Goal: Task Accomplishment & Management: Manage account settings

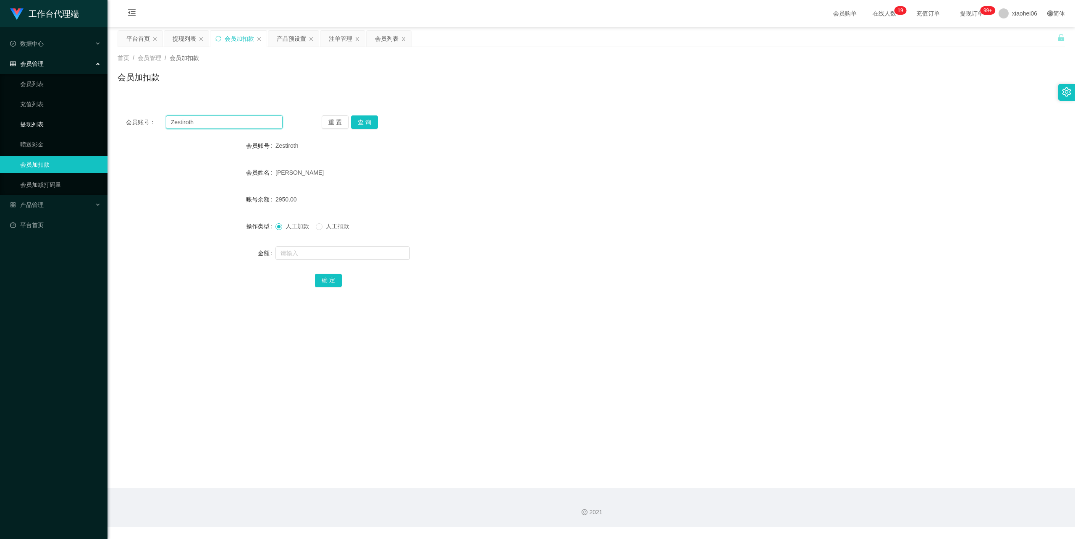
drag, startPoint x: 208, startPoint y: 122, endPoint x: 81, endPoint y: 114, distance: 127.5
click at [81, 114] on section "工作台代理端 数据中心 会员管理 会员列表 充值列表 提现列表 赠送彩金 会员加扣款 会员加减打码量 产品管理 开奖记录 注单管理 产品列表 即时注单 产品预…" at bounding box center [537, 263] width 1075 height 527
paste input "Belbel"
type input "Belbel"
click at [367, 122] on button "查 询" at bounding box center [364, 122] width 27 height 13
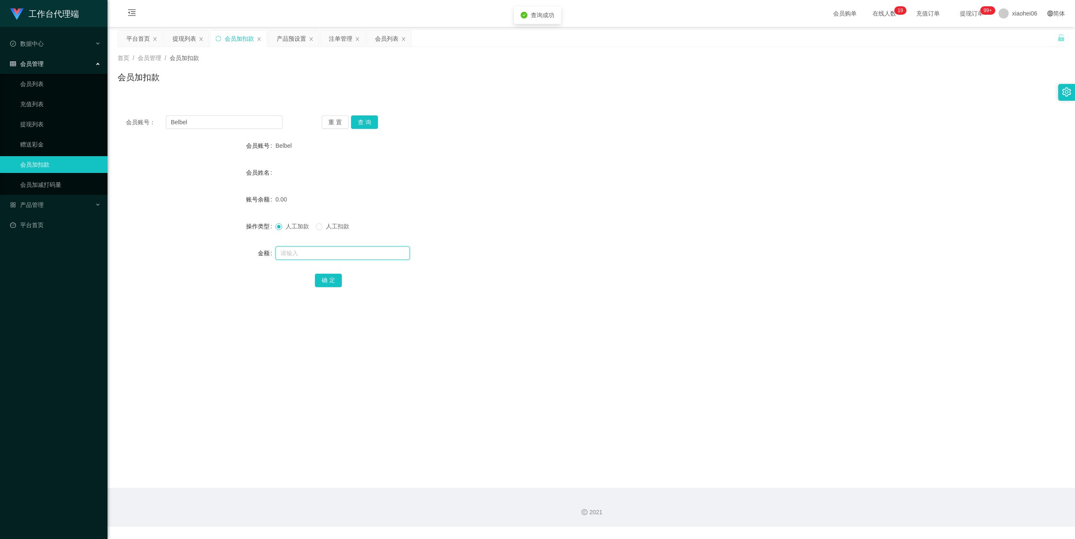
click at [339, 255] on input "text" at bounding box center [343, 253] width 134 height 13
type input "100"
click at [330, 284] on button "确 定" at bounding box center [328, 280] width 27 height 13
drag, startPoint x: 213, startPoint y: 122, endPoint x: 24, endPoint y: 120, distance: 189.1
click at [24, 118] on section "工作台代理端 数据中心 会员管理 会员列表 充值列表 提现列表 赠送彩金 会员加扣款 会员加减打码量 产品管理 开奖记录 注单管理 产品列表 即时注单 产品预…" at bounding box center [537, 263] width 1075 height 527
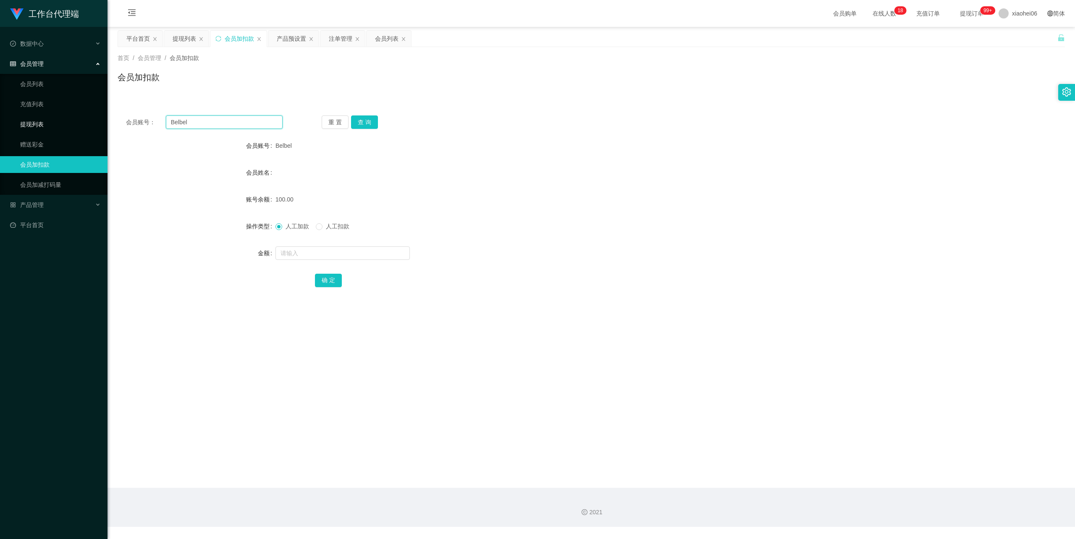
paste input "chua030818"
type input "chua030818"
drag, startPoint x: 355, startPoint y: 124, endPoint x: 360, endPoint y: 125, distance: 5.2
click at [355, 124] on button "查 询" at bounding box center [364, 122] width 27 height 13
click at [337, 258] on input "text" at bounding box center [343, 253] width 134 height 13
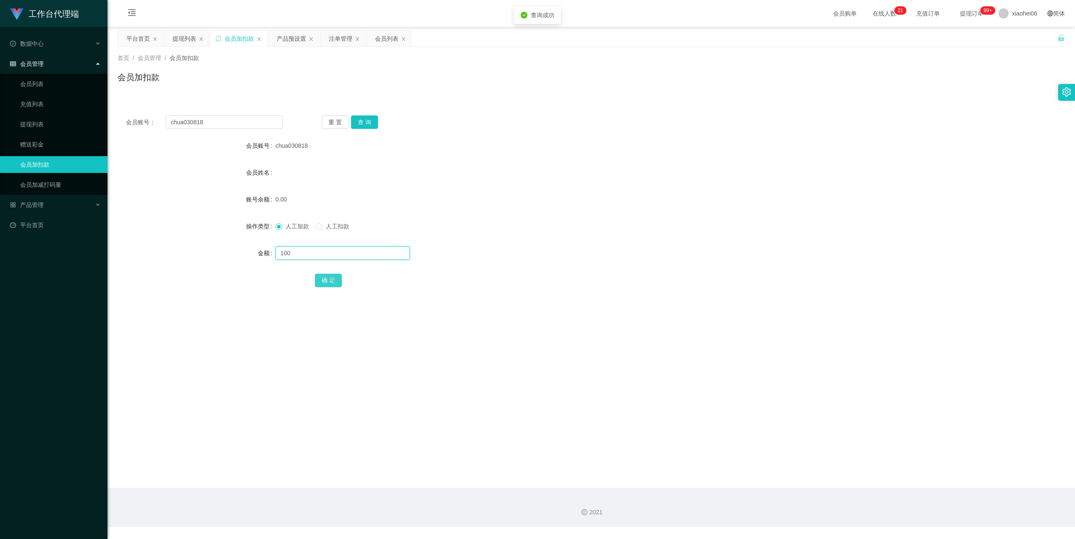
type input "100"
drag, startPoint x: 334, startPoint y: 280, endPoint x: 351, endPoint y: 254, distance: 30.6
click at [334, 280] on button "确 定" at bounding box center [328, 280] width 27 height 13
click at [294, 36] on div "产品预设置" at bounding box center [291, 39] width 29 height 16
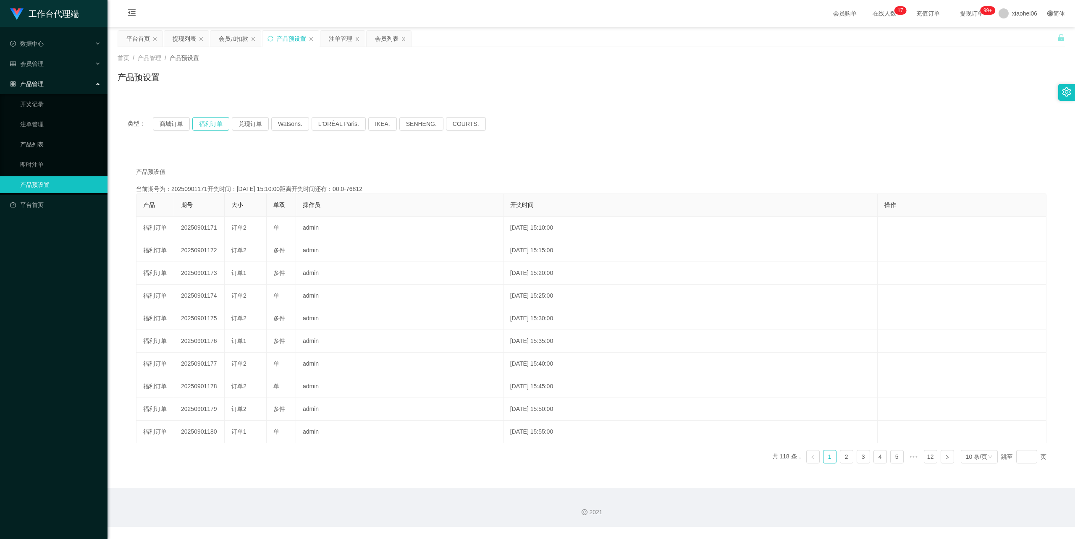
click at [216, 126] on button "福利订单" at bounding box center [210, 123] width 37 height 13
click at [251, 157] on div "产品预设值 添加期号 当前期号为：20250902140开奖时间：[DATE] 12:35:00距离开奖时间还有：00:0-656 产品 期号 大小 单双 操…" at bounding box center [592, 314] width 948 height 331
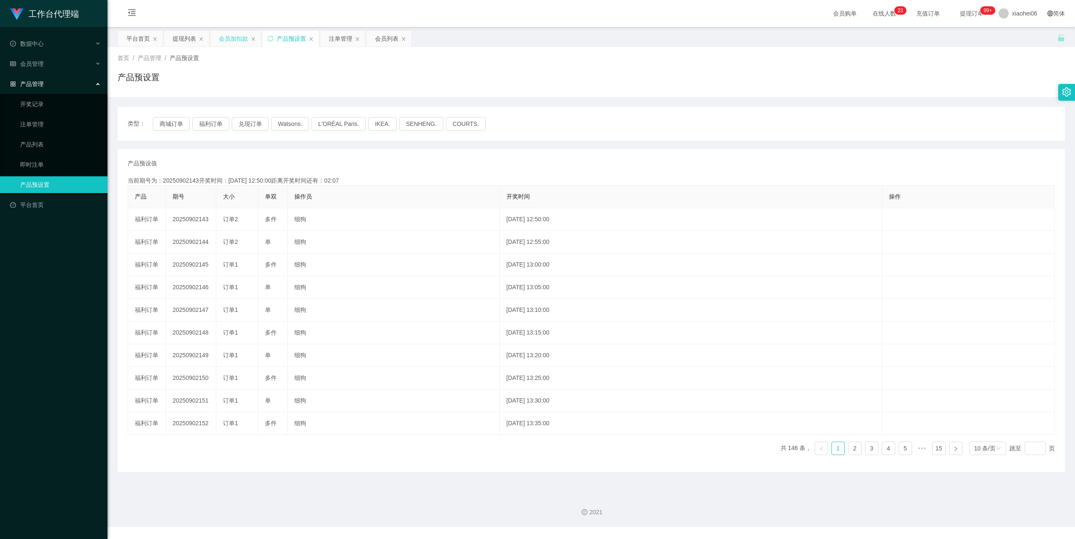
click at [242, 37] on div "会员加扣款" at bounding box center [233, 39] width 29 height 16
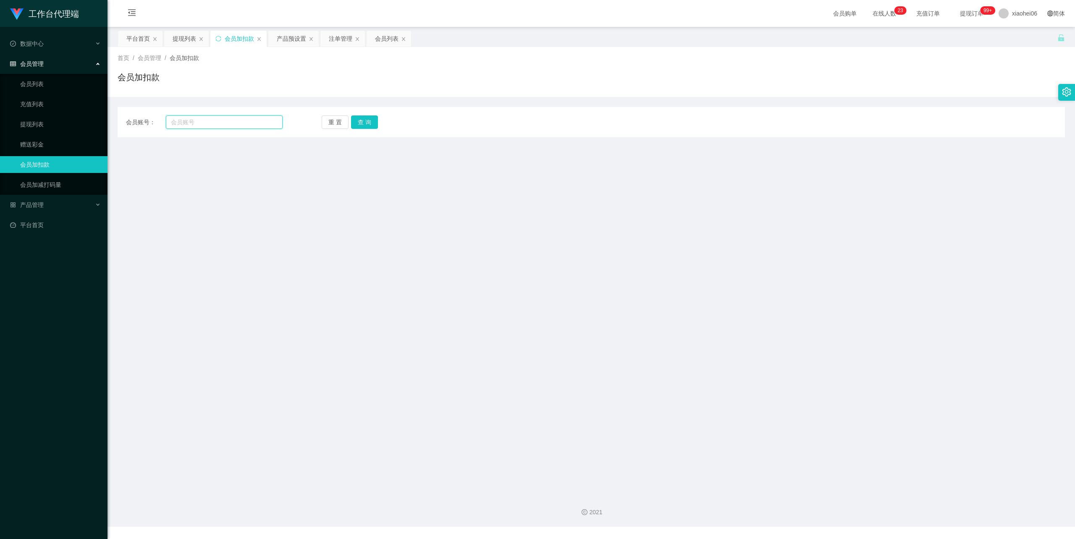
click at [223, 124] on input "text" at bounding box center [224, 122] width 117 height 13
paste input "80275639"
type input "80275639"
click at [358, 128] on button "查 询" at bounding box center [364, 122] width 27 height 13
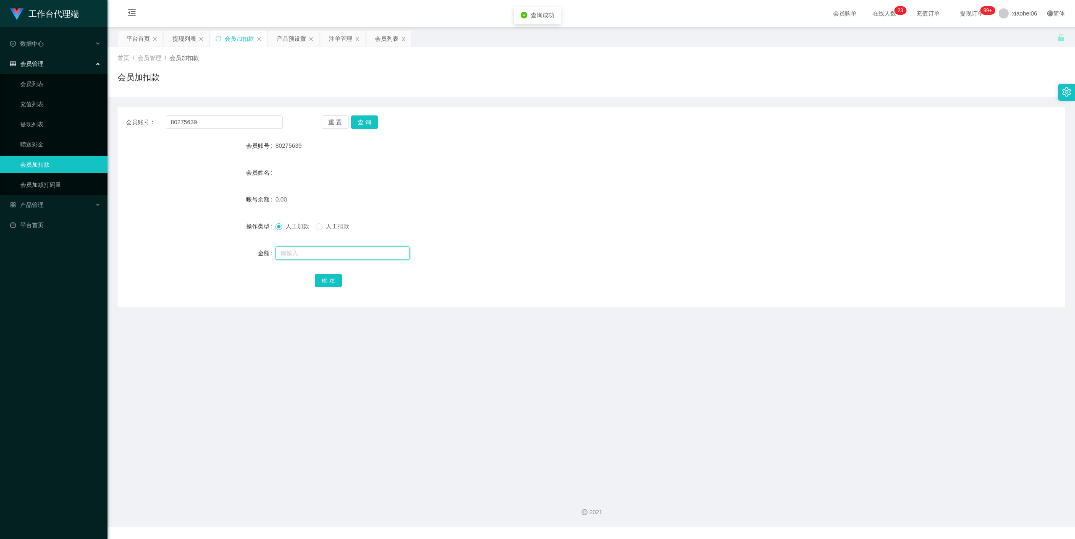
click at [319, 256] on input "text" at bounding box center [343, 253] width 134 height 13
type input "100"
click at [321, 276] on button "确 定" at bounding box center [328, 280] width 27 height 13
drag, startPoint x: 218, startPoint y: 123, endPoint x: 88, endPoint y: 121, distance: 130.7
click at [83, 121] on section "工作台代理端 数据中心 会员管理 会员列表 充值列表 提现列表 赠送彩金 会员加扣款 会员加减打码量 产品管理 开奖记录 注单管理 产品列表 即时注单 产品预…" at bounding box center [537, 263] width 1075 height 527
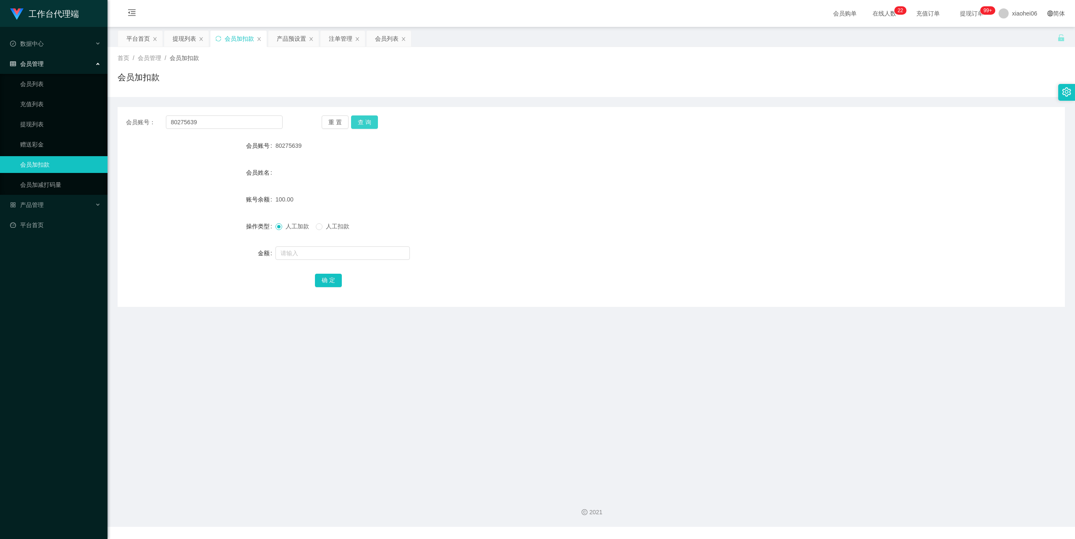
click at [365, 117] on button "查 询" at bounding box center [364, 122] width 27 height 13
click at [332, 257] on input "text" at bounding box center [343, 253] width 134 height 13
click at [294, 40] on div "产品预设置" at bounding box center [291, 39] width 29 height 16
